Goal: Task Accomplishment & Management: Manage account settings

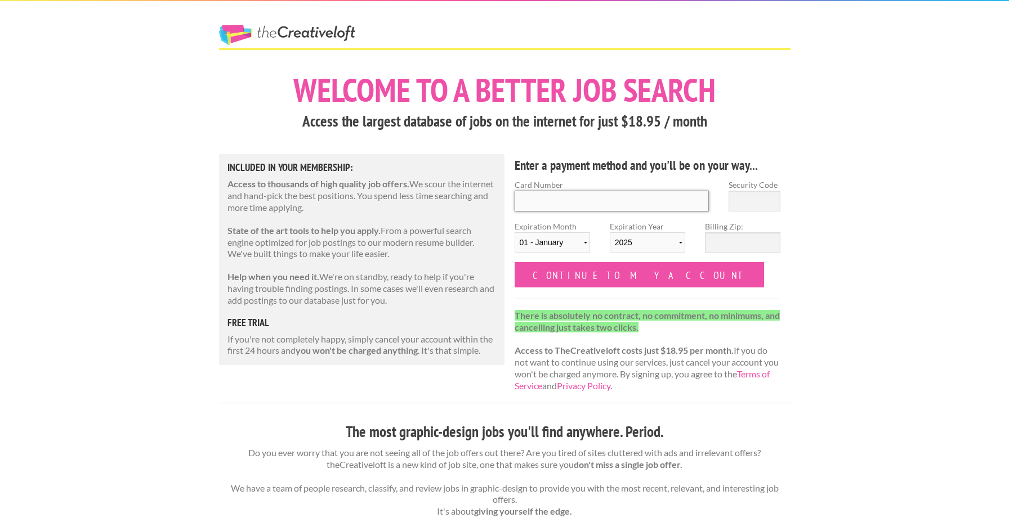
click at [616, 205] on input "Card Number" at bounding box center [612, 201] width 195 height 21
type input "4342570043655324"
select select "07"
select select "2027"
click at [750, 206] on input "Security Code" at bounding box center [754, 201] width 52 height 21
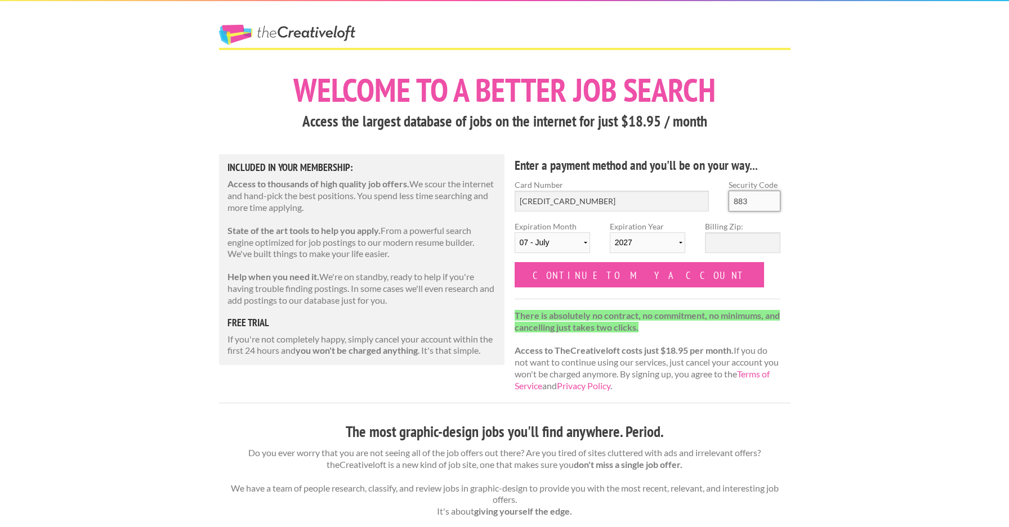
type input "883"
click at [725, 243] on input "Billing Zip:" at bounding box center [742, 243] width 75 height 21
type input "55318"
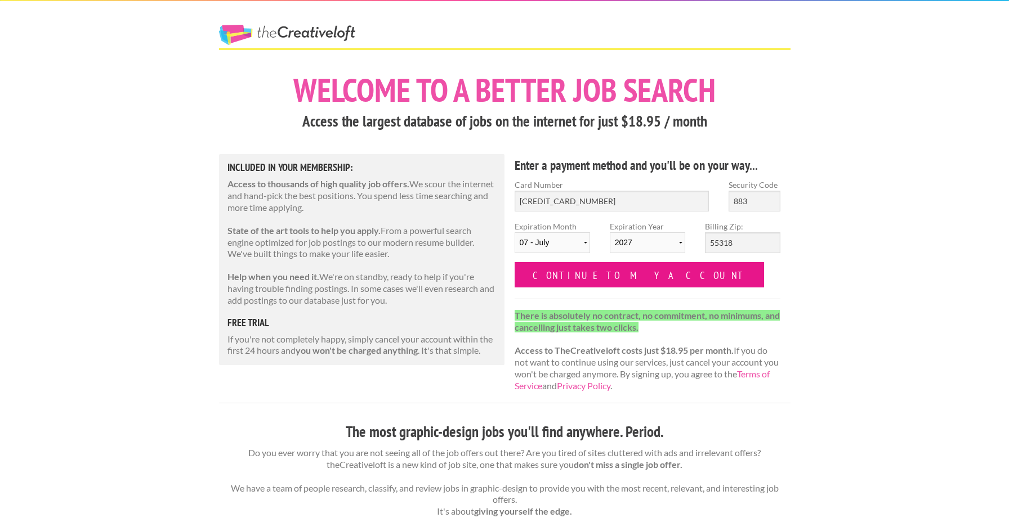
click at [624, 270] on input "Continue to my account" at bounding box center [640, 274] width 250 height 25
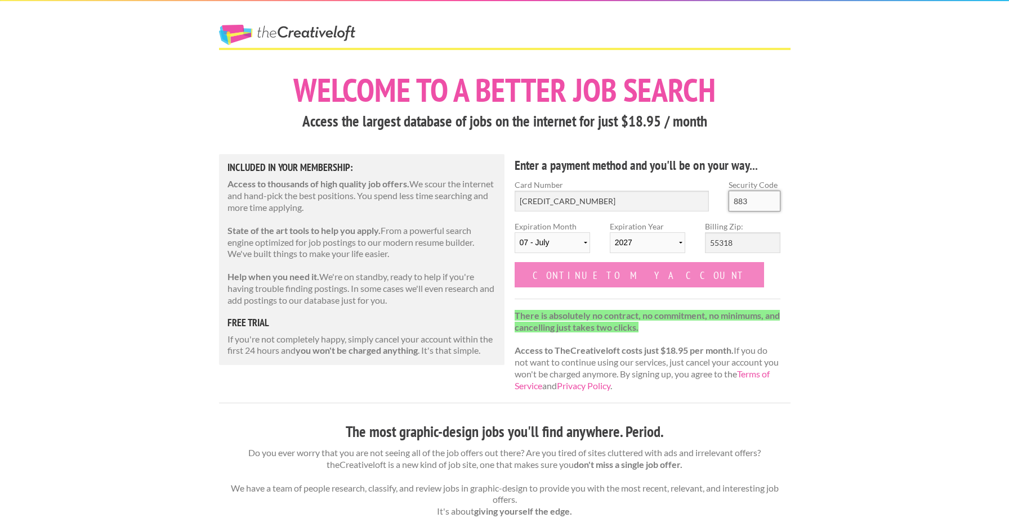
click at [755, 206] on input "883" at bounding box center [754, 201] width 52 height 21
click at [750, 199] on input "883" at bounding box center [754, 201] width 52 height 21
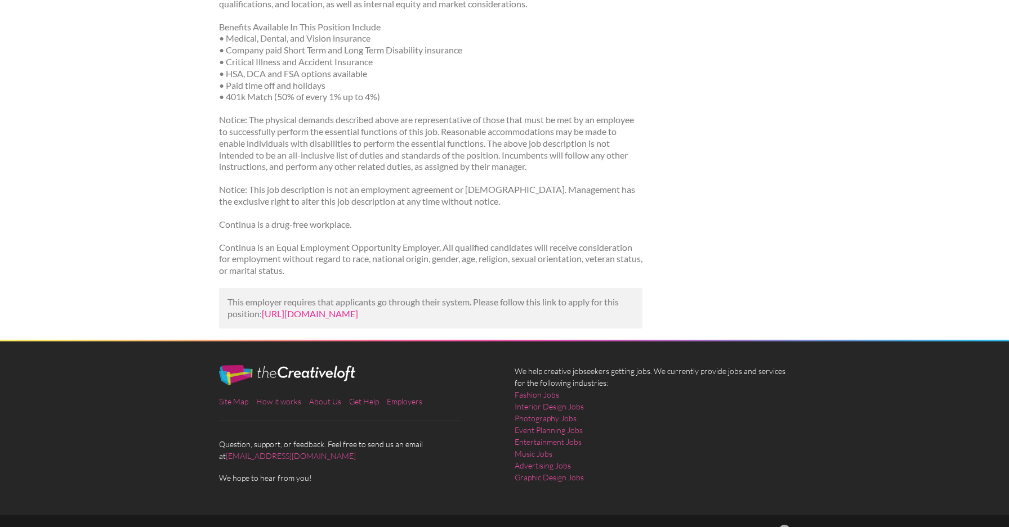
scroll to position [1184, 0]
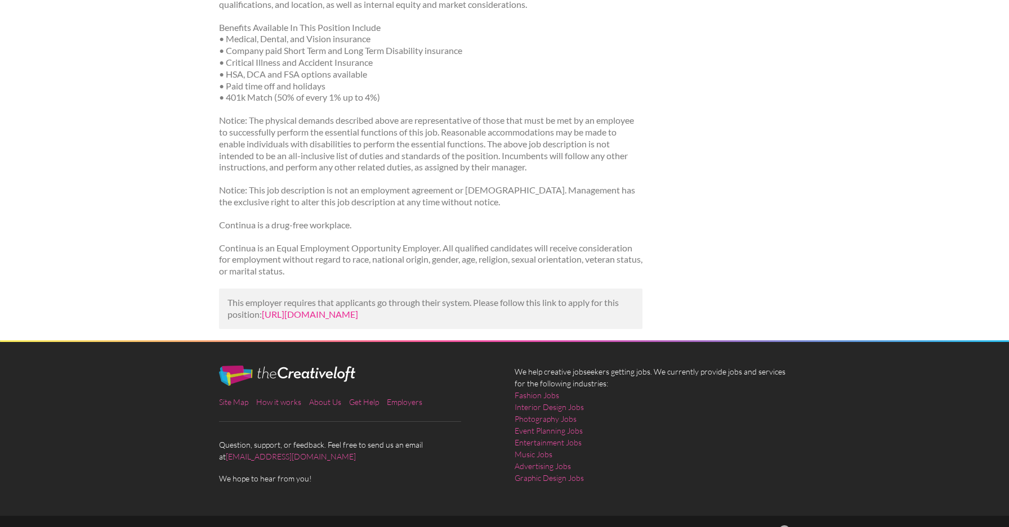
click at [358, 309] on link "https://kozmetickesluzby.vecnakraska.sk/job-library/job/graphic-designer-at-int…" at bounding box center [310, 314] width 96 height 11
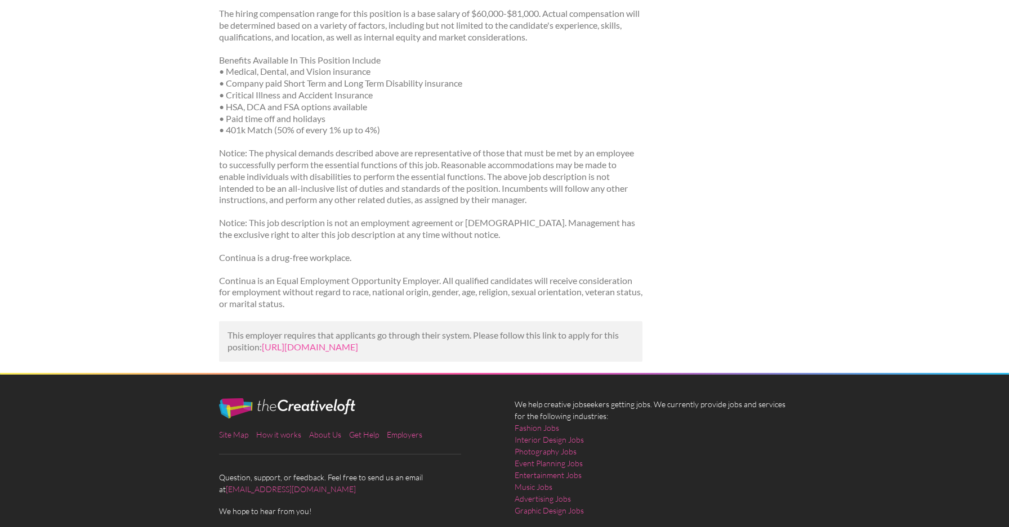
scroll to position [1142, 0]
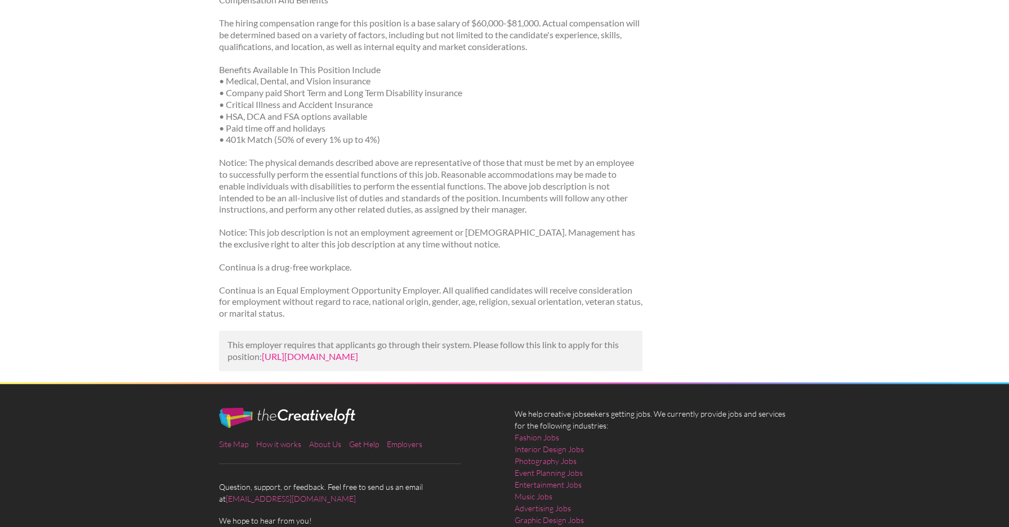
click at [332, 351] on link "https://kozmetickesluzby.vecnakraska.sk/job-library/job/graphic-designer-at-int…" at bounding box center [310, 356] width 96 height 11
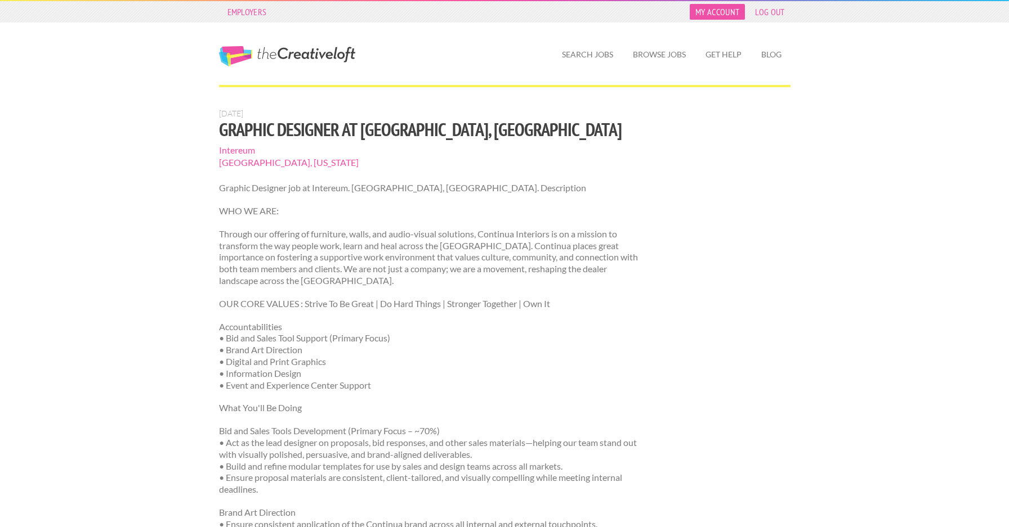
click at [716, 8] on link "My Account" at bounding box center [717, 12] width 55 height 16
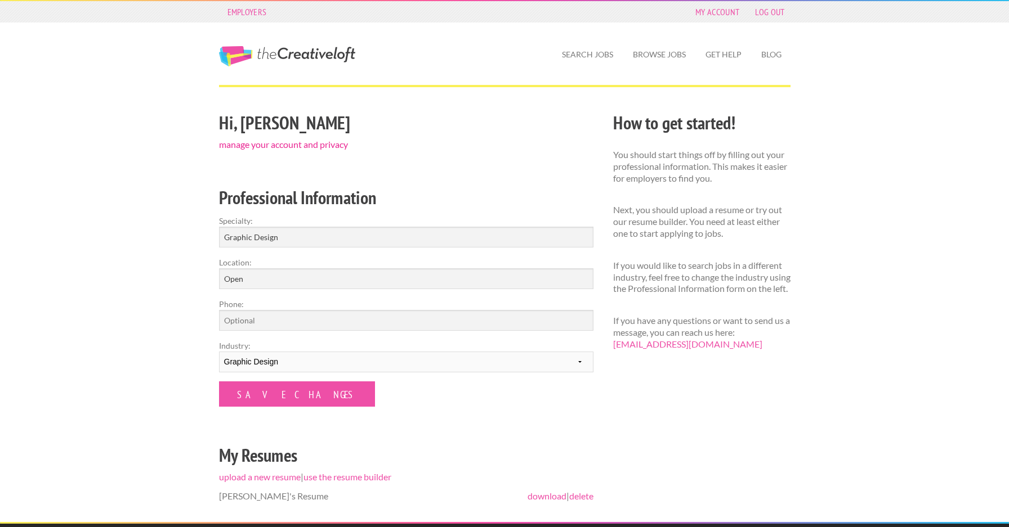
click at [327, 140] on link "manage your account and privacy" at bounding box center [283, 144] width 129 height 11
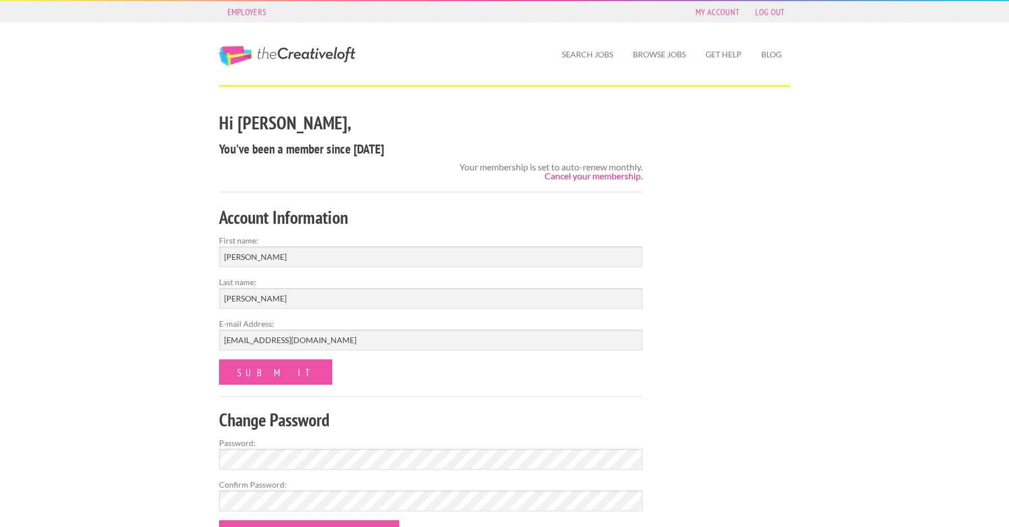
click at [587, 175] on link "Cancel your membership." at bounding box center [593, 176] width 98 height 11
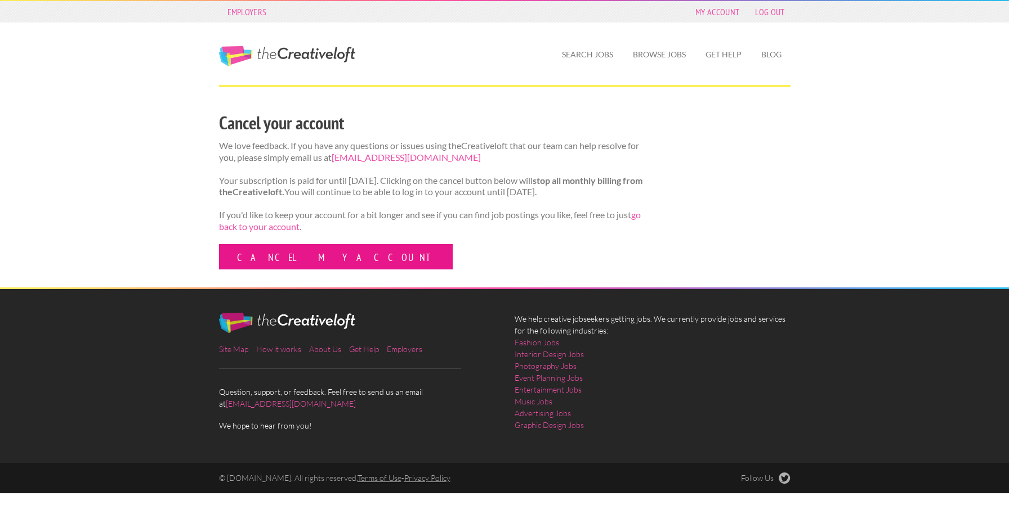
click at [319, 259] on link "Cancel my account" at bounding box center [336, 256] width 234 height 25
